Goal: Task Accomplishment & Management: Manage account settings

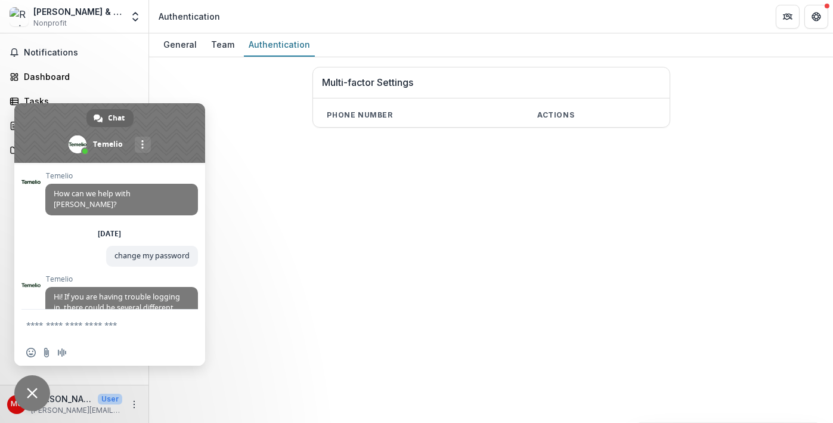
scroll to position [277, 0]
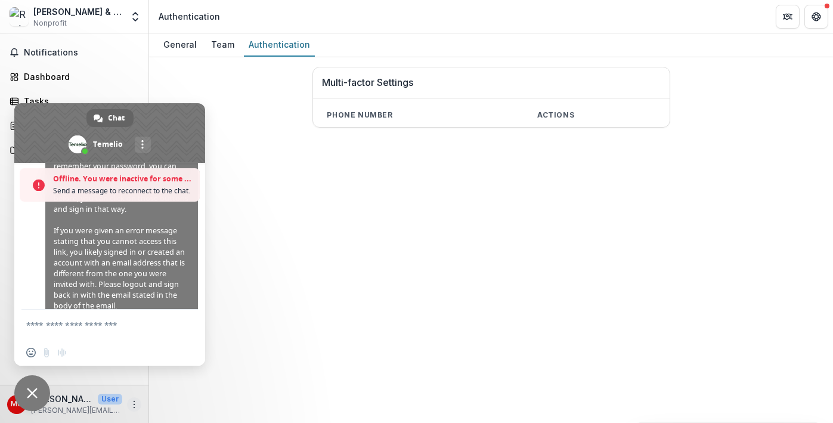
click at [135, 410] on button "More" at bounding box center [134, 404] width 14 height 14
click at [169, 396] on button "Logout" at bounding box center [213, 398] width 128 height 20
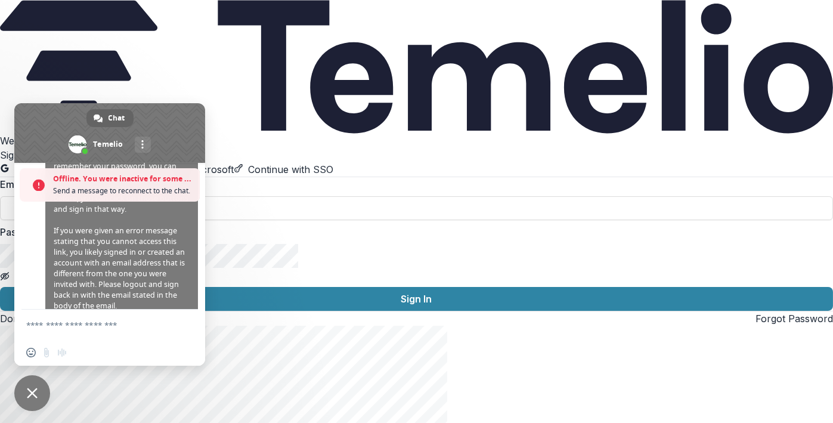
click at [295, 134] on div "Welcome back Sign into your account Continue with Google Continue with Microsof…" at bounding box center [416, 230] width 833 height 192
click at [8, 134] on div "Welcome back Sign into your account Continue with Google Continue with Microsof…" at bounding box center [416, 230] width 833 height 192
click at [30, 395] on span "Close chat" at bounding box center [32, 393] width 11 height 11
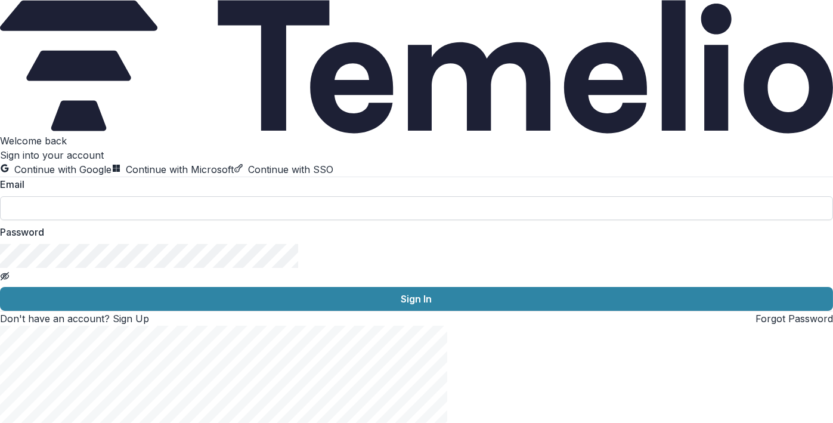
click at [92, 220] on input at bounding box center [416, 208] width 833 height 24
type input "**********"
click at [755, 324] on link "Forgot Password" at bounding box center [794, 318] width 78 height 12
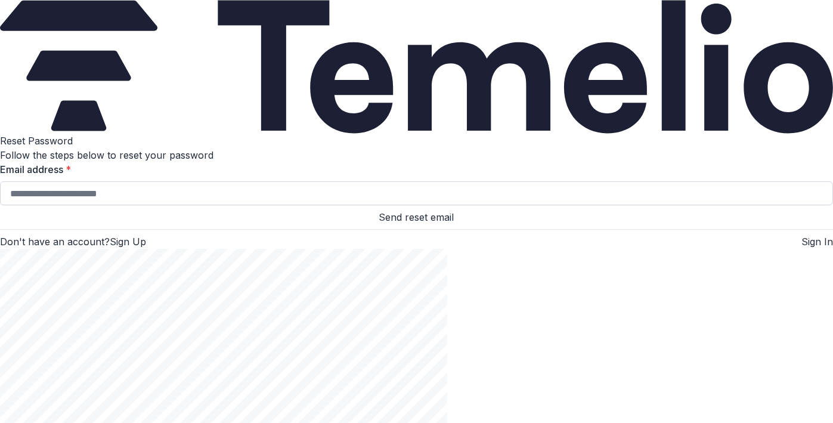
click at [162, 205] on input "Email address *" at bounding box center [416, 193] width 833 height 24
type input "**********"
click at [142, 224] on button "Send reset email" at bounding box center [416, 217] width 833 height 14
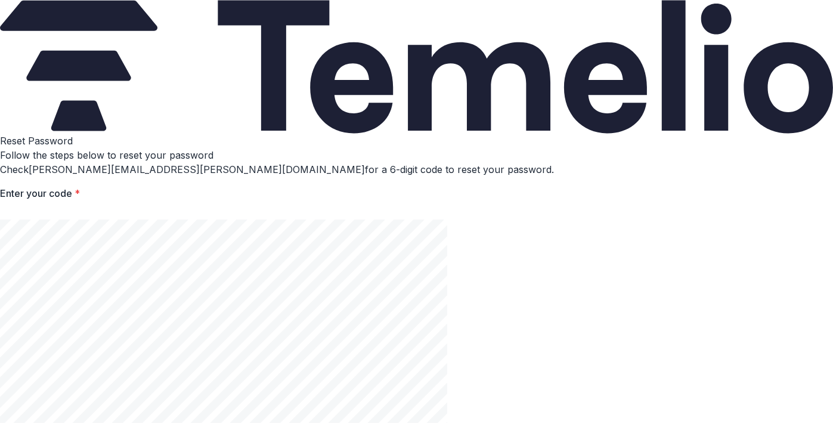
type input "*"
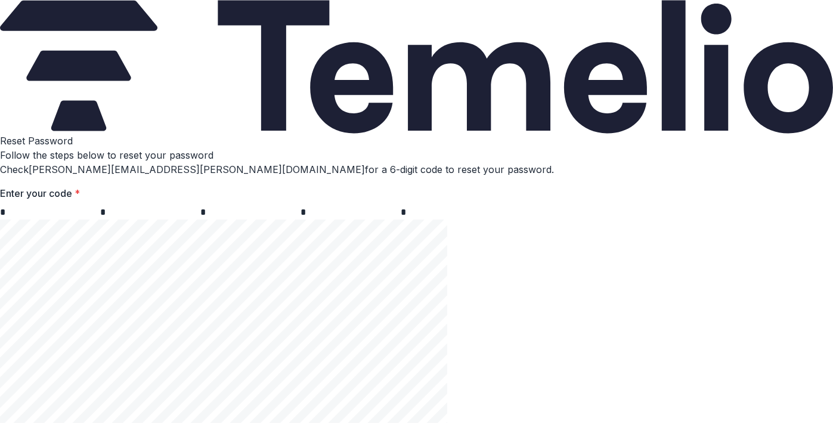
type input "*"
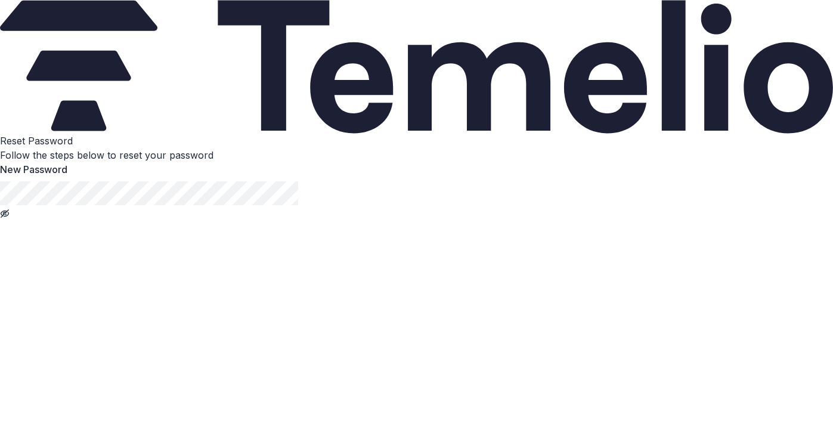
click at [10, 205] on button "Toggle password visibility" at bounding box center [5, 212] width 10 height 14
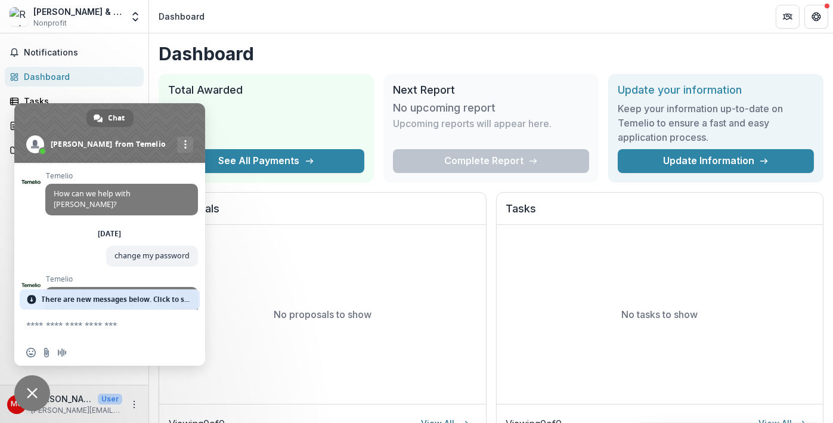
scroll to position [258, 0]
